Goal: Go to known website: Go to known website

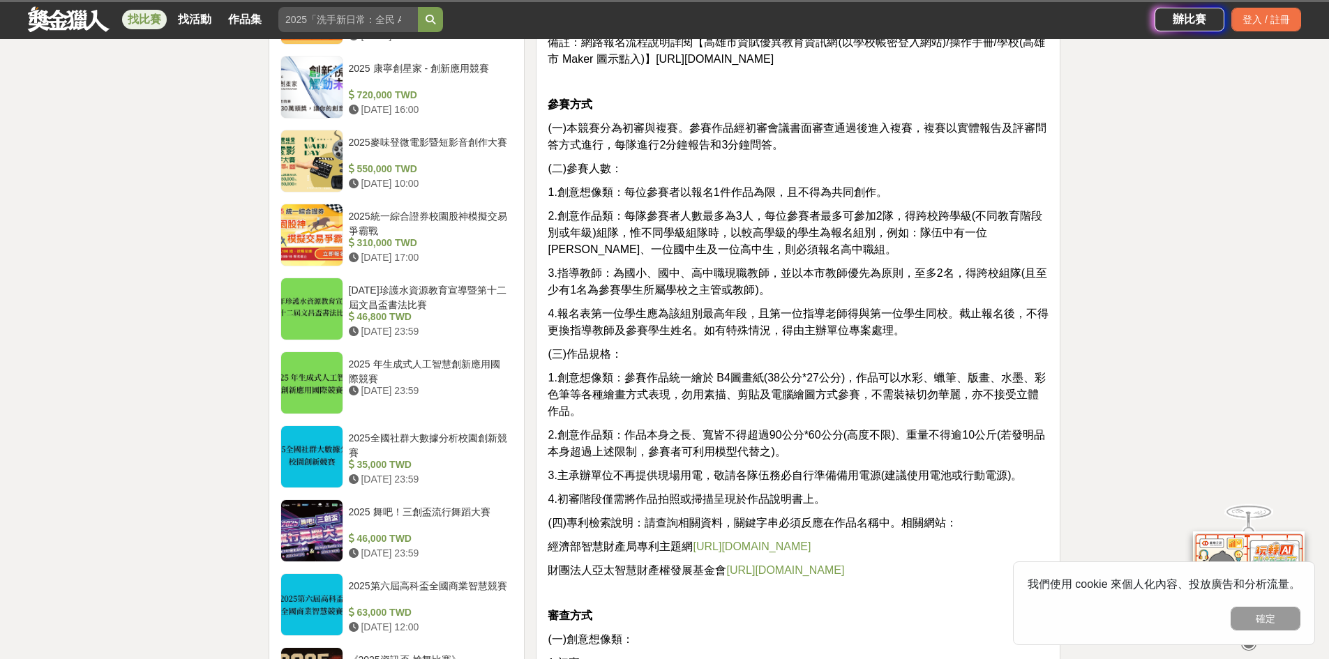
scroll to position [859, 0]
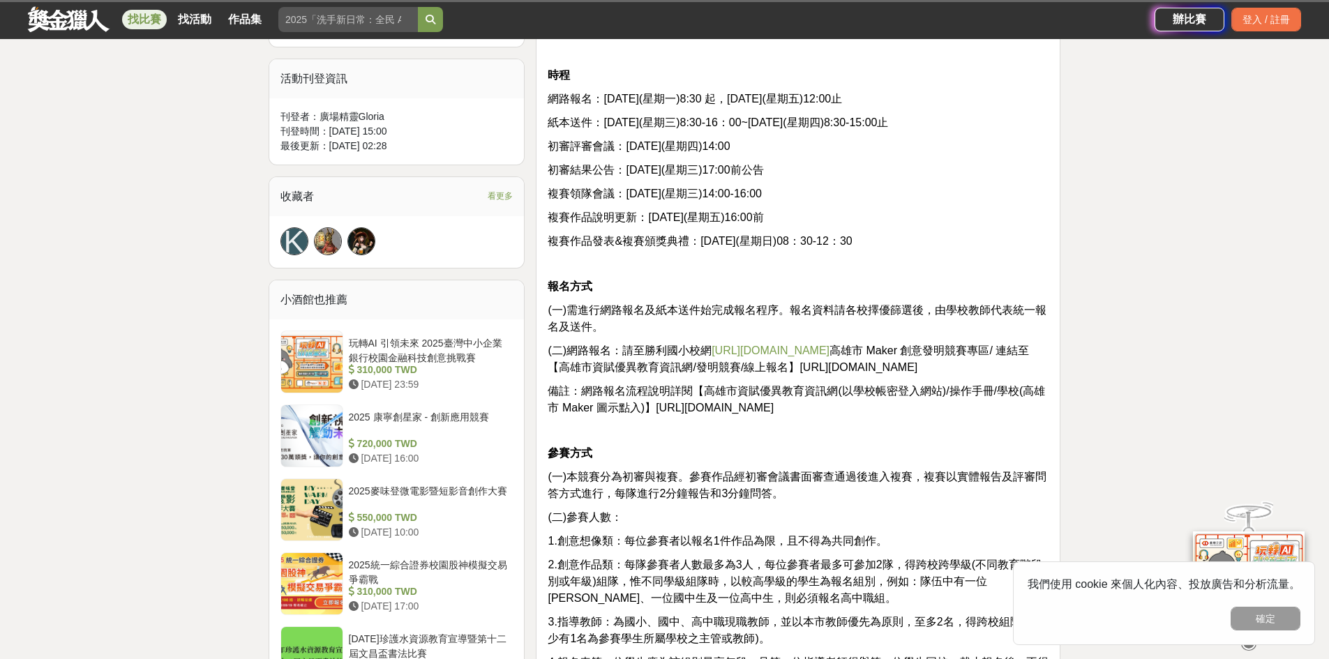
click at [788, 352] on link "http://www.slps.kh.edu.tw/" at bounding box center [770, 351] width 118 height 12
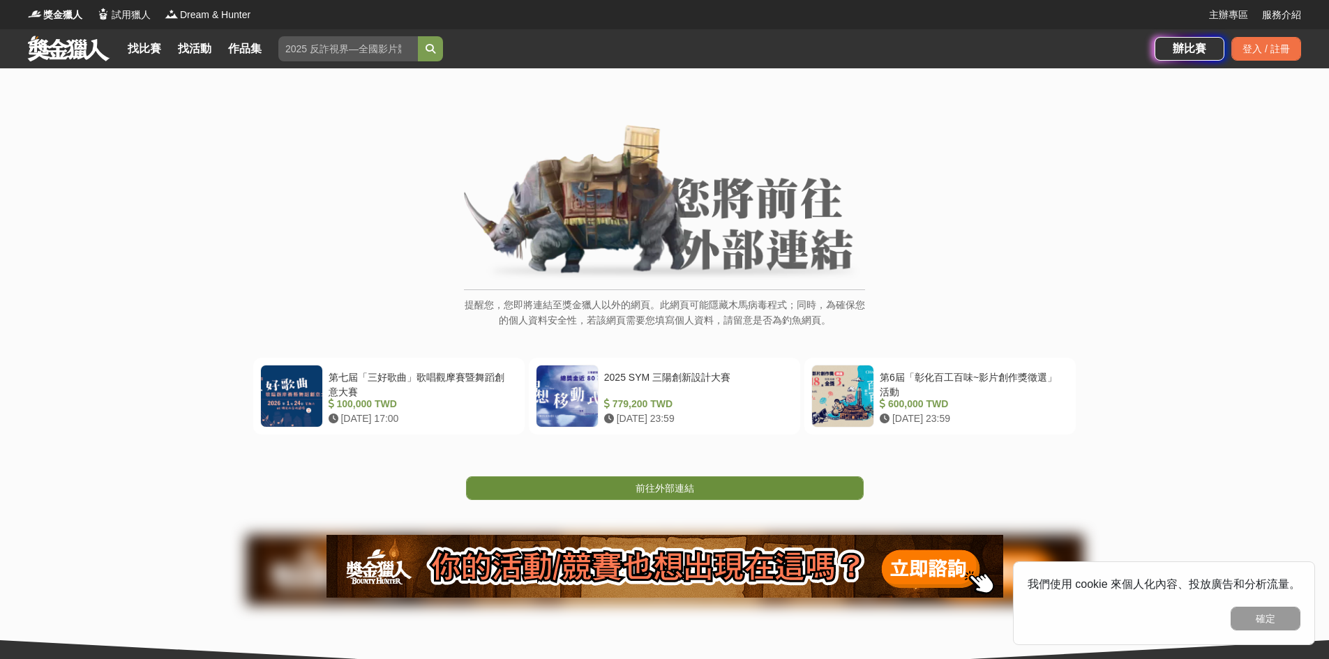
click at [729, 495] on link "前往外部連結" at bounding box center [665, 488] width 398 height 24
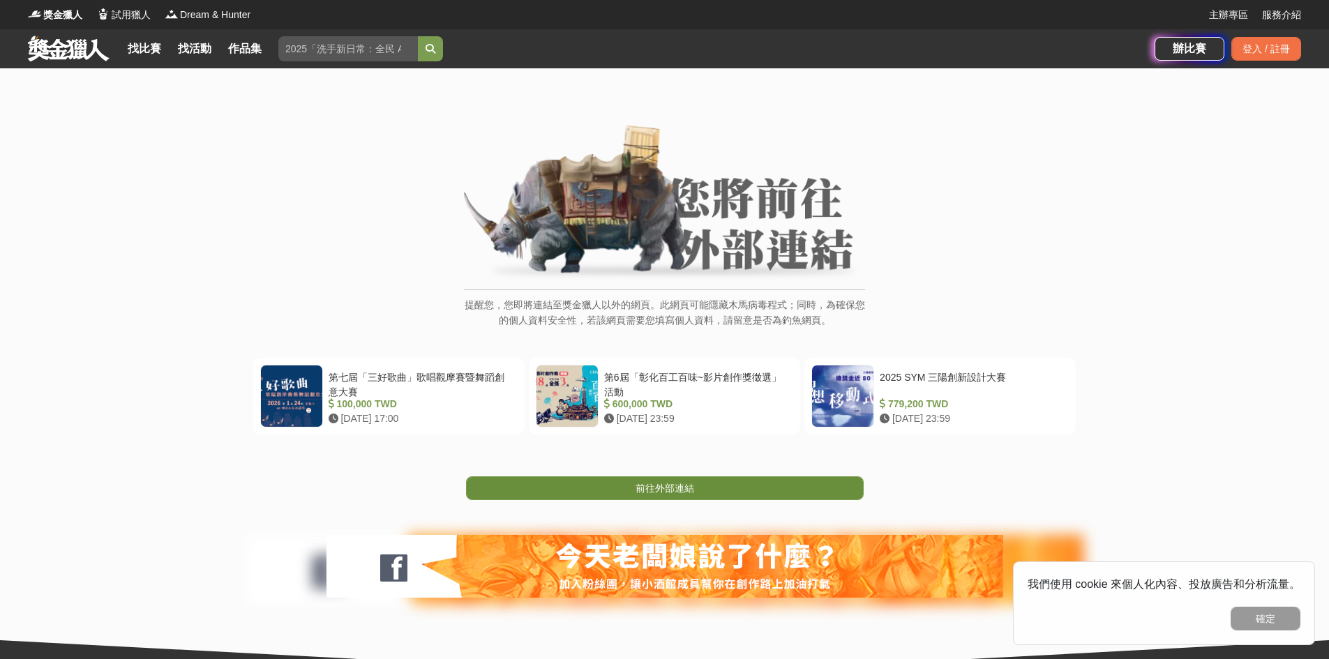
click at [733, 493] on link "前往外部連結" at bounding box center [665, 488] width 398 height 24
